Goal: Navigation & Orientation: Find specific page/section

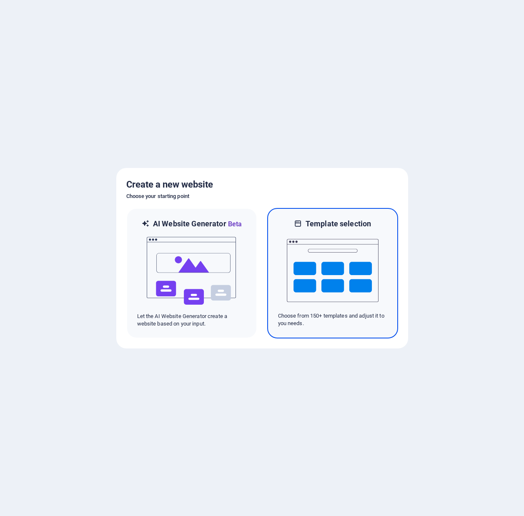
click at [366, 279] on img at bounding box center [333, 270] width 92 height 83
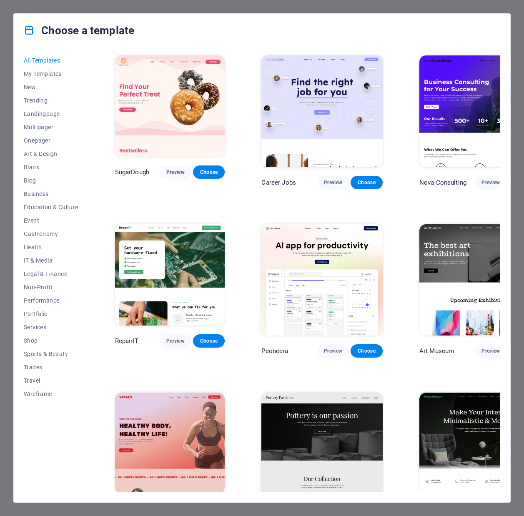
click at [59, 6] on div "Choose a template All Templates My Templates New Trending Landingpage Multipage…" at bounding box center [262, 258] width 524 height 516
click at [512, 13] on div "Choose a template All Templates My Templates New Trending Landingpage Multipage…" at bounding box center [262, 258] width 524 height 516
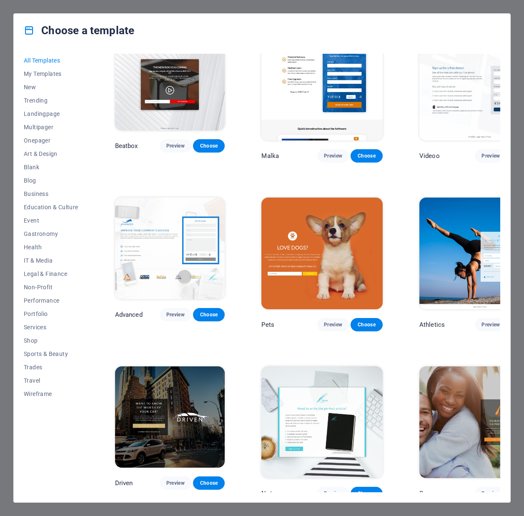
scroll to position [8886, 0]
